Goal: Transaction & Acquisition: Purchase product/service

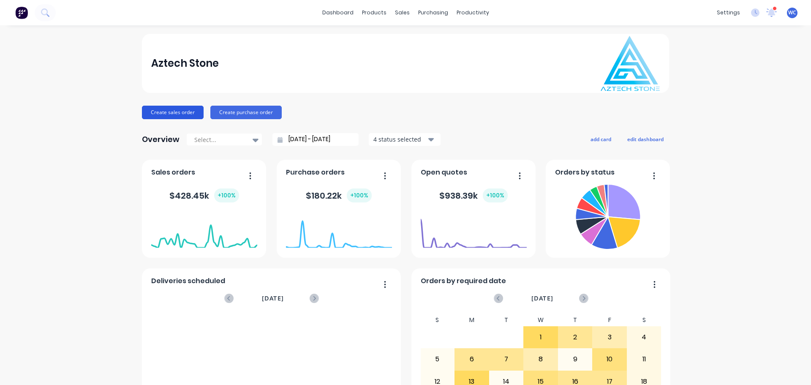
click at [189, 106] on button "Create sales order" at bounding box center [173, 113] width 62 height 14
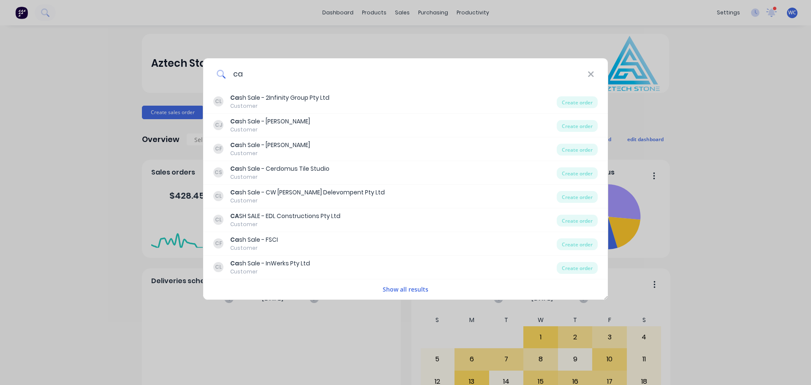
type input "c"
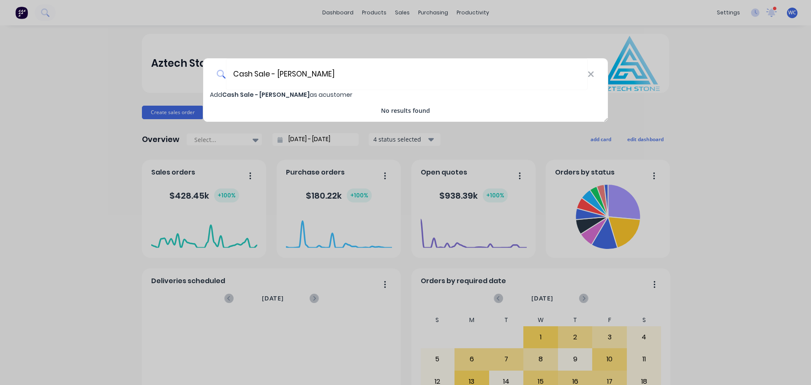
type input "Cash Sale - [PERSON_NAME]"
click at [277, 95] on span "Add Cash Sale - [PERSON_NAME] as a customer" at bounding box center [281, 94] width 142 height 8
select select "AU"
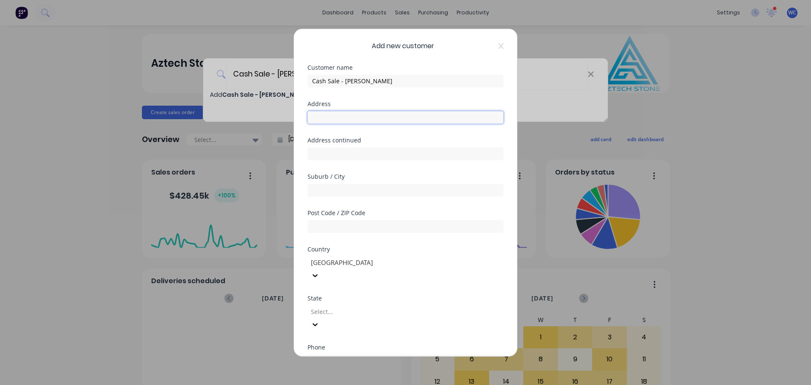
click at [339, 119] on input "text" at bounding box center [406, 117] width 196 height 13
click at [426, 117] on input "14 [PERSON_NAME]" at bounding box center [406, 117] width 196 height 13
type input "[STREET_ADDRESS][PERSON_NAME]"
click at [363, 186] on input "text" at bounding box center [406, 189] width 196 height 13
click at [322, 190] on input "CAINLEA" at bounding box center [406, 189] width 196 height 13
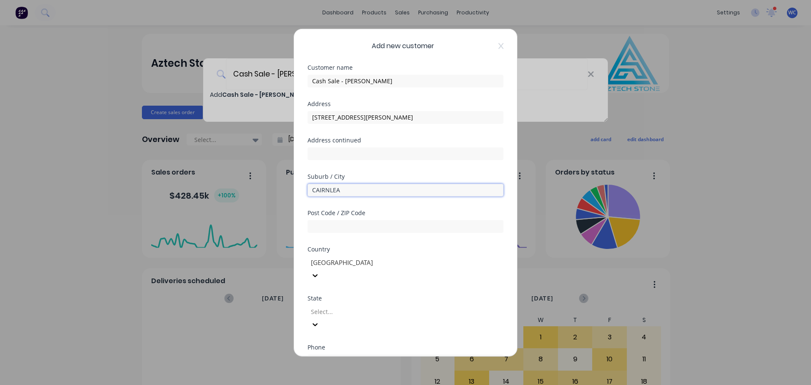
type input "CAIRNLEA"
click at [323, 224] on input "text" at bounding box center [406, 226] width 196 height 13
type input "3023"
click at [434, 305] on div "Select..." at bounding box center [371, 311] width 127 height 13
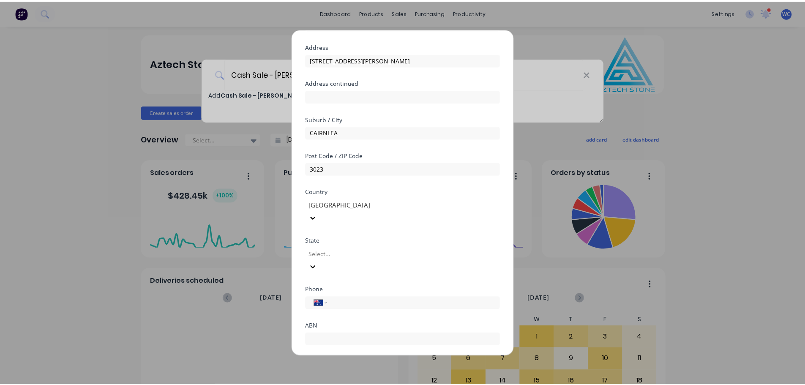
scroll to position [85, 0]
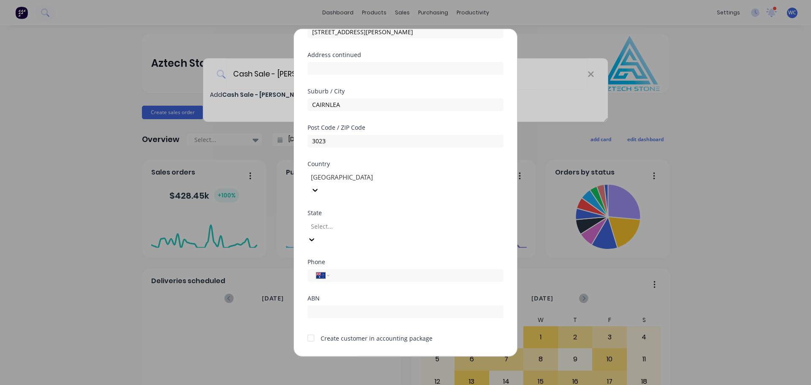
click at [316, 234] on div at bounding box center [312, 238] width 8 height 9
click at [346, 270] on input "tel" at bounding box center [415, 275] width 159 height 10
click at [347, 270] on input "tel" at bounding box center [415, 275] width 159 height 10
paste input "0405 866 922"
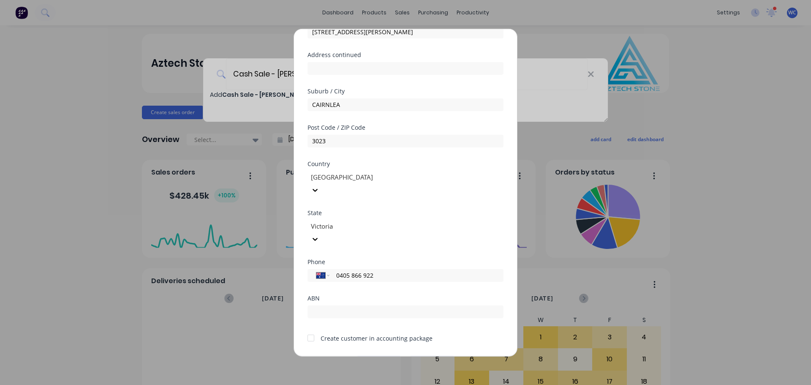
type input "0405 866 922"
click at [312, 330] on div at bounding box center [311, 338] width 17 height 17
click at [364, 356] on button "Save" at bounding box center [379, 363] width 46 height 14
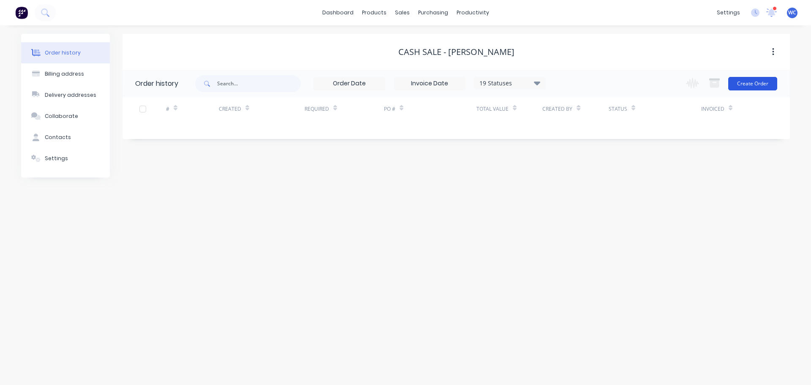
click at [743, 81] on button "Create Order" at bounding box center [753, 84] width 49 height 14
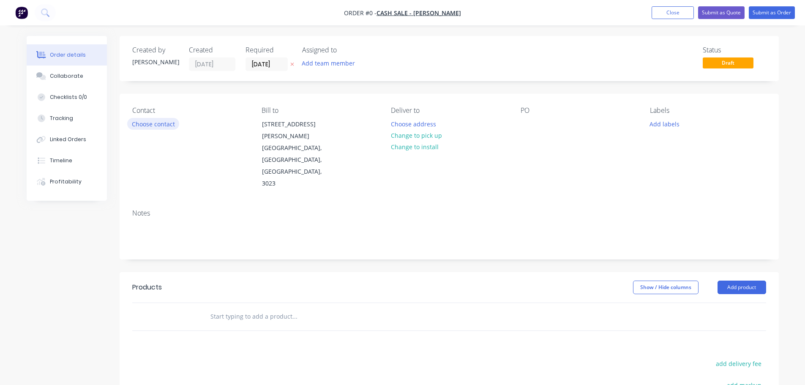
click at [164, 123] on button "Choose contact" at bounding box center [153, 123] width 52 height 11
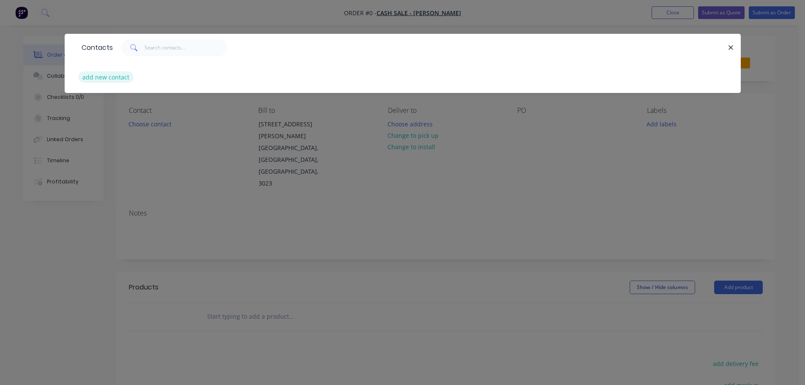
click at [118, 75] on button "add new contact" at bounding box center [106, 76] width 56 height 11
select select "AU"
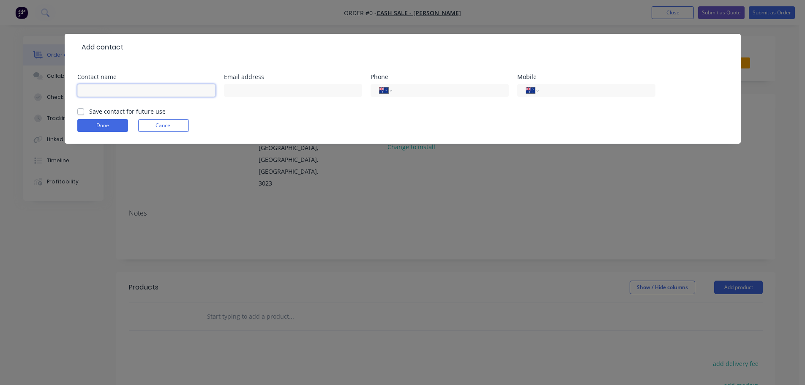
click at [117, 94] on input "text" at bounding box center [146, 90] width 138 height 13
type input "[PERSON_NAME]"
click at [427, 88] on input "tel" at bounding box center [448, 91] width 101 height 10
paste input "0405 866 922"
type input "0405 866 922"
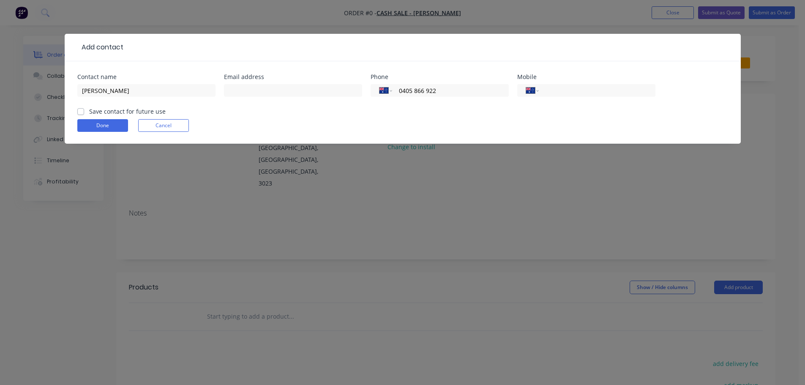
click at [89, 111] on label "Save contact for future use" at bounding box center [127, 111] width 76 height 9
click at [81, 111] on input "Save contact for future use" at bounding box center [80, 111] width 7 height 8
checkbox input "true"
click at [91, 123] on button "Done" at bounding box center [102, 125] width 51 height 13
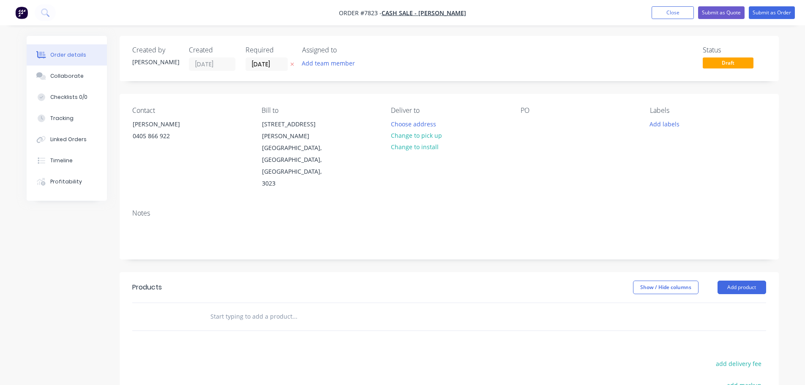
click at [269, 308] on input "text" at bounding box center [294, 316] width 169 height 17
click at [256, 308] on input "14 [PERSON_NAME] Cainlea" at bounding box center [294, 316] width 169 height 17
drag, startPoint x: 245, startPoint y: 281, endPoint x: 272, endPoint y: 281, distance: 27.0
click at [246, 308] on input "14 [PERSON_NAME] Carinlea" at bounding box center [294, 316] width 169 height 17
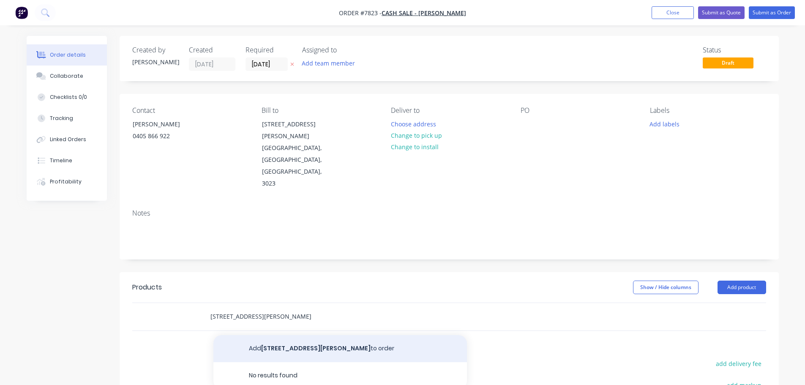
type input "[STREET_ADDRESS][PERSON_NAME]"
click at [290, 335] on button "Add [STREET_ADDRESS][PERSON_NAME] Carinlea to order" at bounding box center [340, 348] width 254 height 27
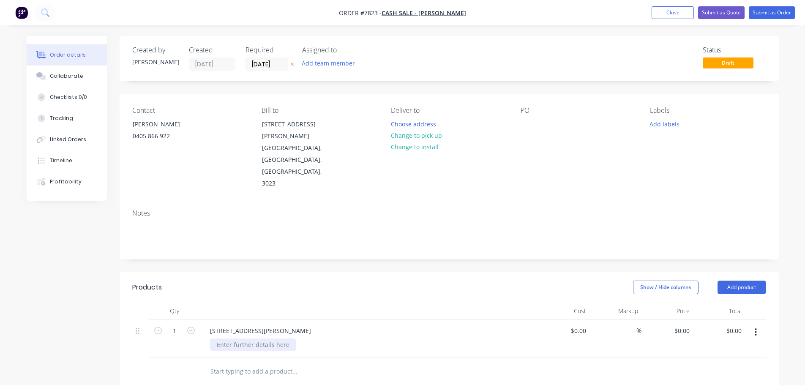
click at [265, 339] on div at bounding box center [253, 345] width 86 height 12
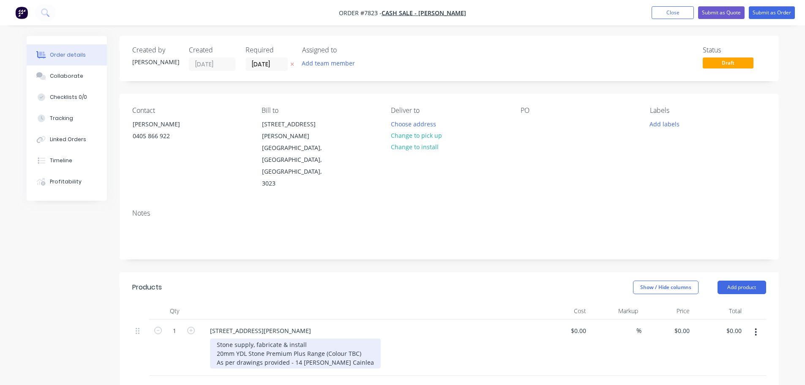
click at [355, 339] on div "Stone supply, fabricate & install 20mm YDL Stone Premium Plus Range (Colour TBC…" at bounding box center [295, 354] width 171 height 30
click at [266, 355] on div "Stone supply, fabricate & install 20mm YDL Stone Premium Plus Range (Colour TBC…" at bounding box center [295, 367] width 171 height 57
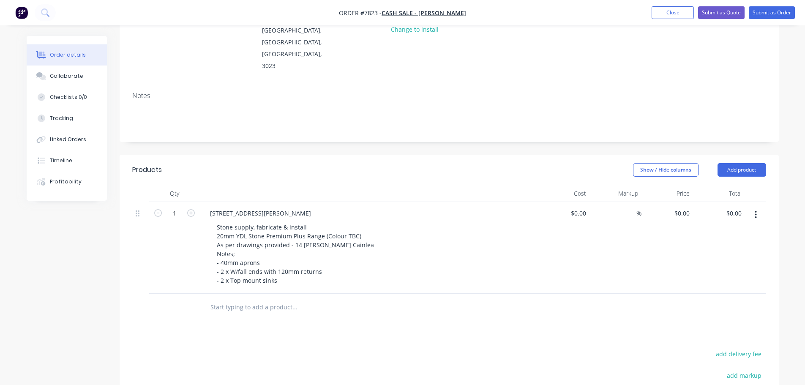
scroll to position [127, 0]
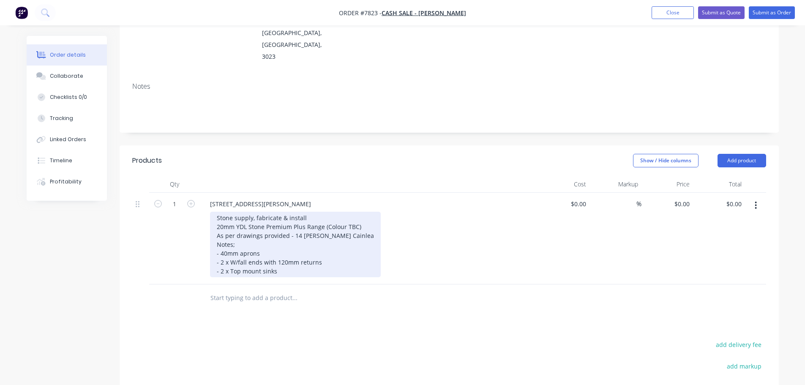
click at [303, 235] on div "Stone supply, fabricate & install 20mm YDL Stone Premium Plus Range (Colour TBC…" at bounding box center [295, 245] width 171 height 66
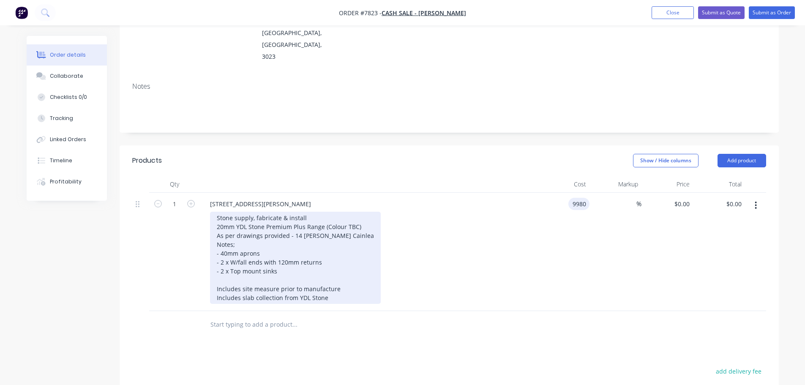
type input "$9,980.00"
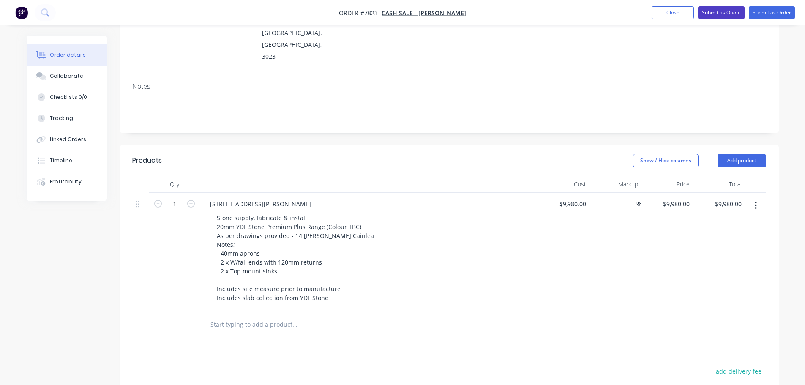
click at [716, 12] on button "Submit as Quote" at bounding box center [721, 12] width 46 height 13
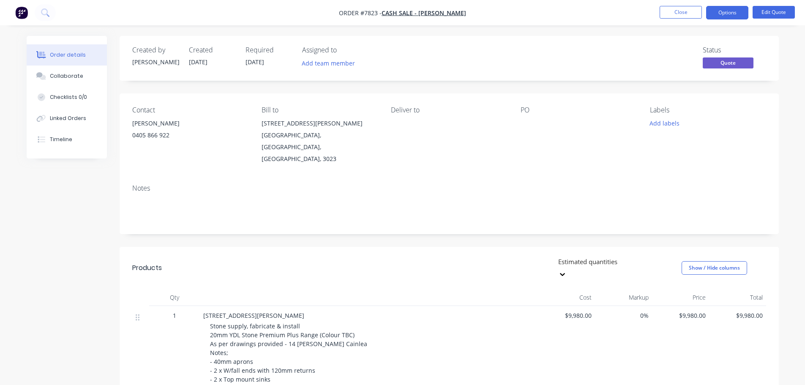
click at [716, 12] on button "Options" at bounding box center [727, 13] width 42 height 14
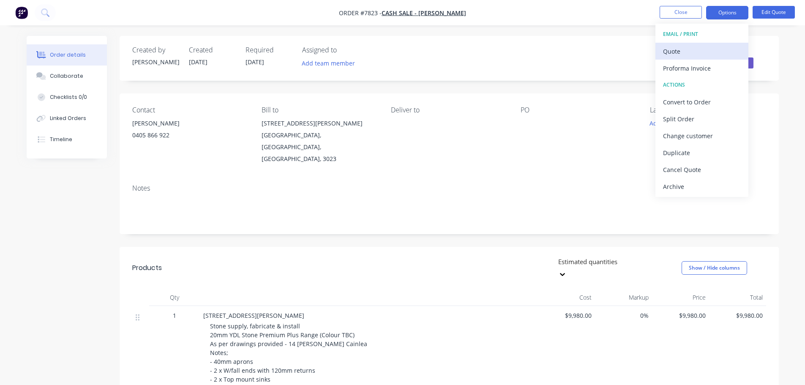
click at [684, 49] on div "Quote" at bounding box center [702, 51] width 78 height 12
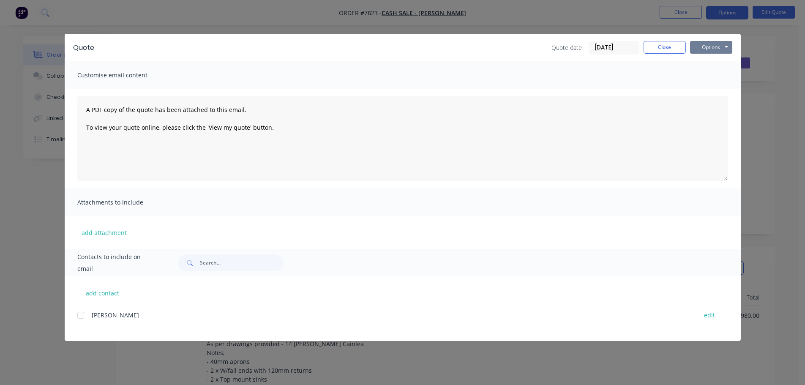
click at [706, 48] on button "Options" at bounding box center [711, 47] width 42 height 13
click at [711, 63] on button "Preview" at bounding box center [717, 62] width 54 height 14
click at [660, 44] on button "Close" at bounding box center [665, 47] width 42 height 13
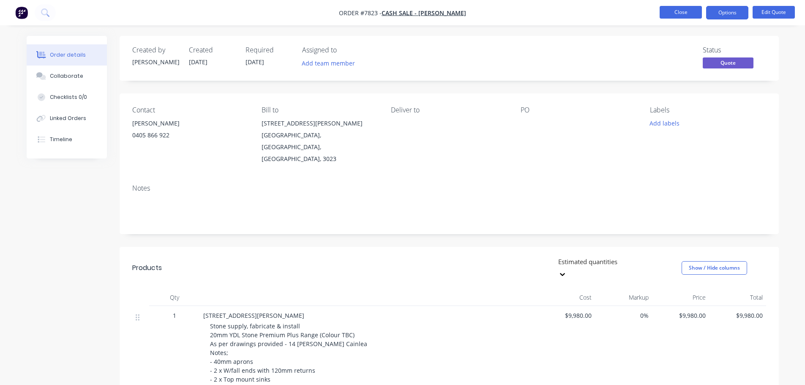
click at [673, 7] on button "Close" at bounding box center [681, 12] width 42 height 13
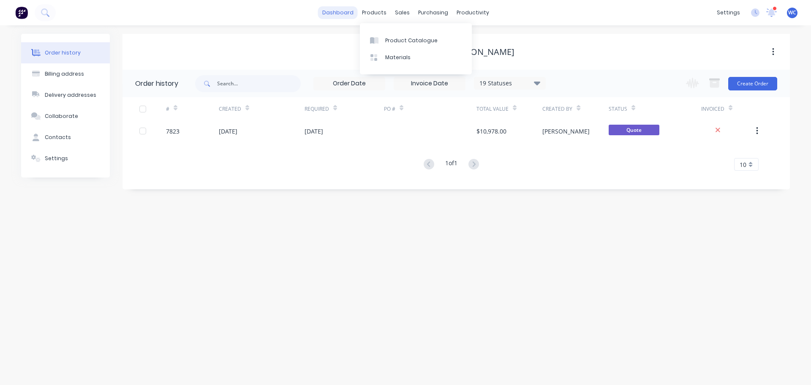
click at [351, 13] on link "dashboard" at bounding box center [338, 12] width 40 height 13
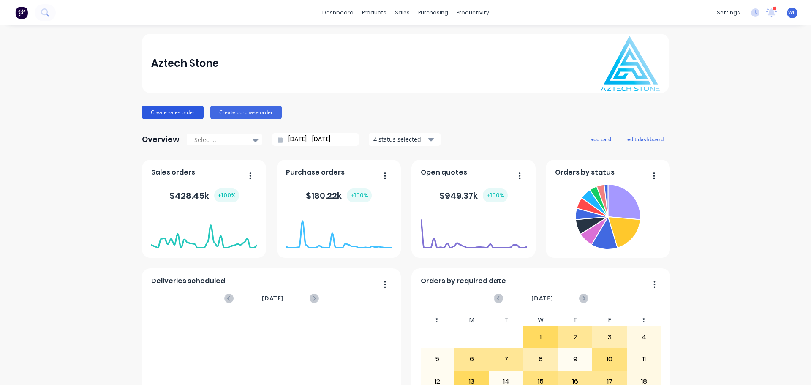
click at [172, 110] on button "Create sales order" at bounding box center [173, 113] width 62 height 14
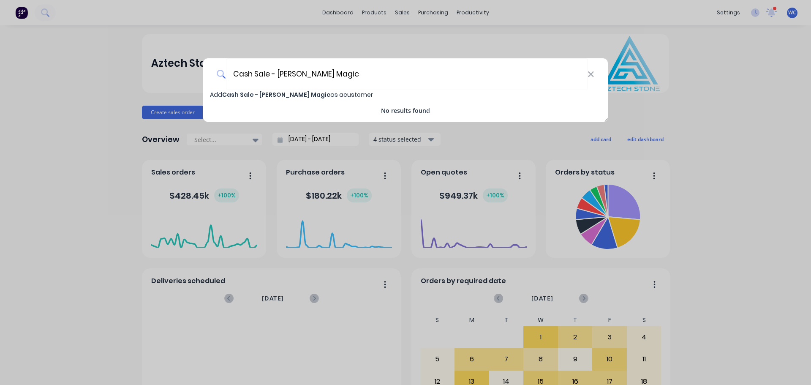
type input "Cash Sale - [PERSON_NAME] Magic"
click at [260, 93] on span "Cash Sale - [PERSON_NAME] Magic" at bounding box center [276, 94] width 108 height 8
select select "AU"
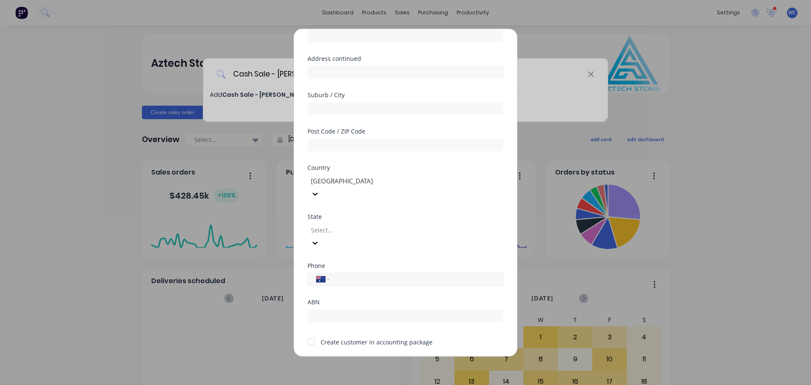
scroll to position [85, 0]
click at [320, 235] on icon at bounding box center [315, 239] width 8 height 8
click at [388, 270] on input "tel" at bounding box center [415, 275] width 159 height 10
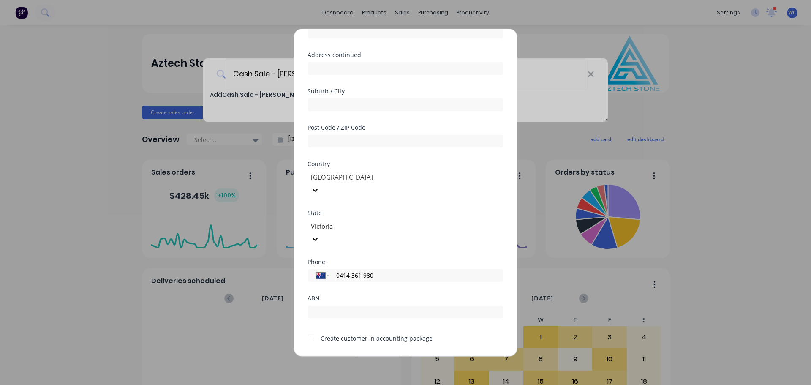
type input "0414 361 980"
click at [386, 356] on button "Save" at bounding box center [379, 363] width 46 height 14
